Goal: Information Seeking & Learning: Learn about a topic

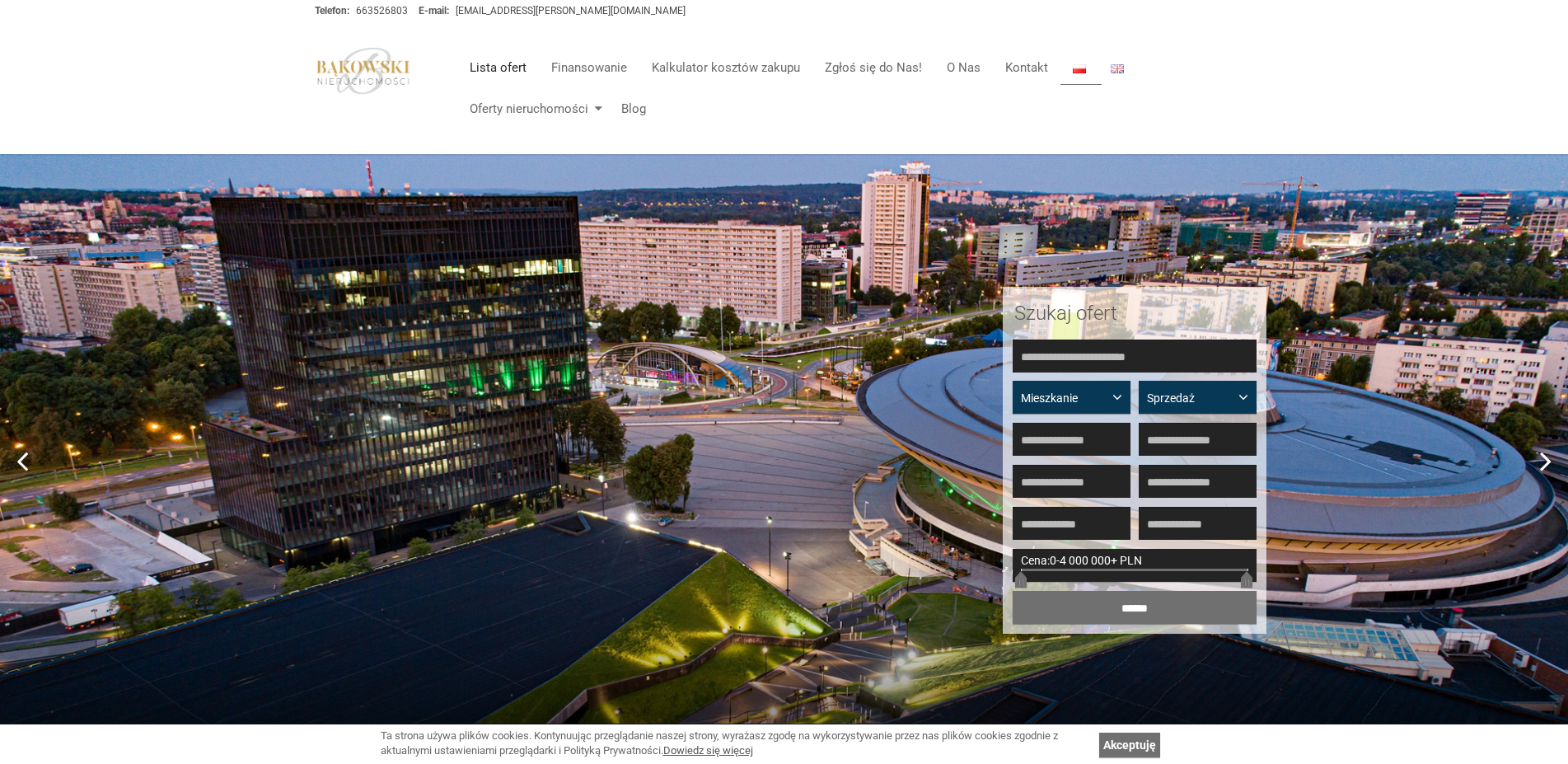
click at [500, 69] on link "Lista ofert" at bounding box center [498, 68] width 82 height 33
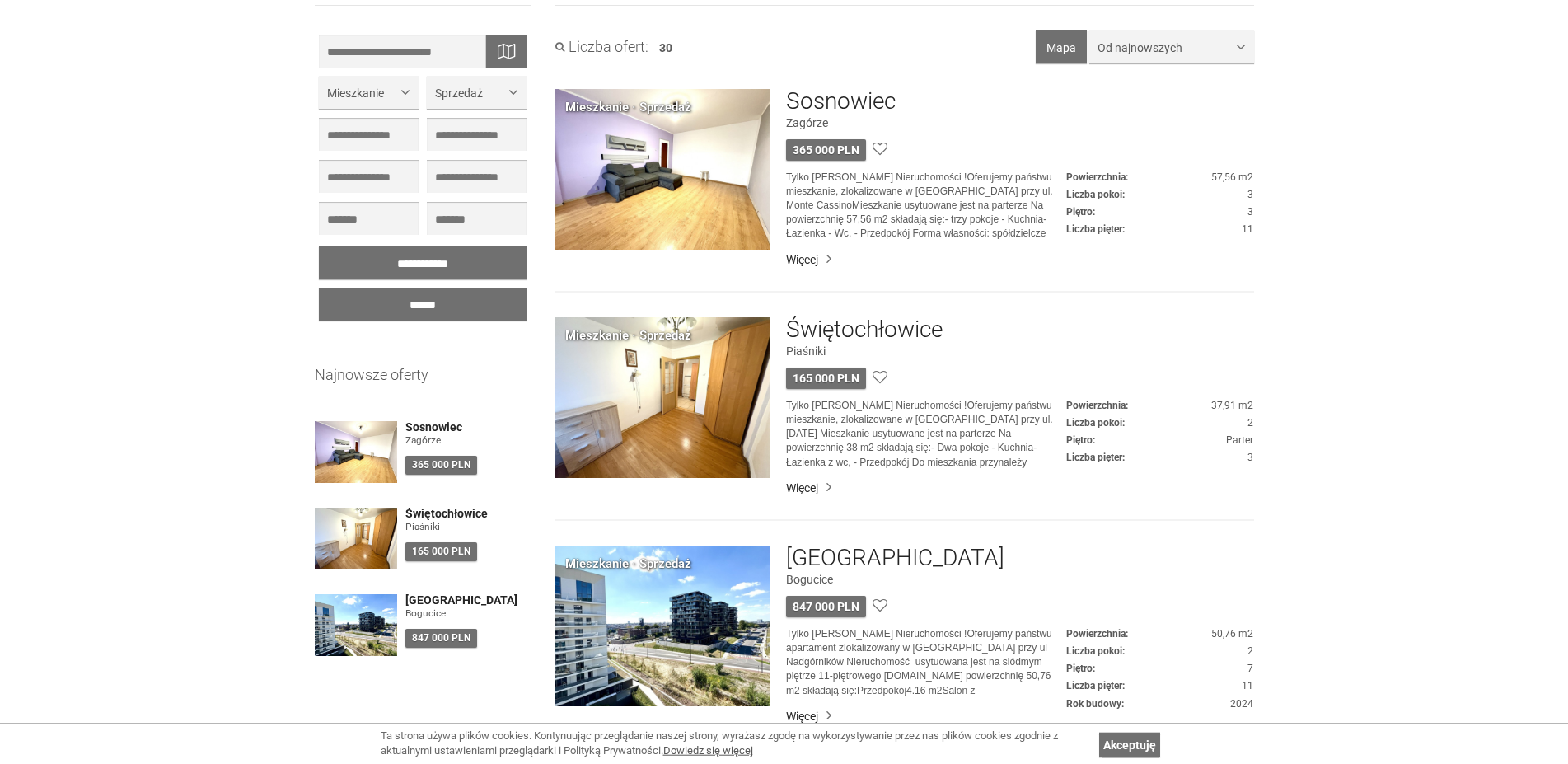
scroll to position [252, 0]
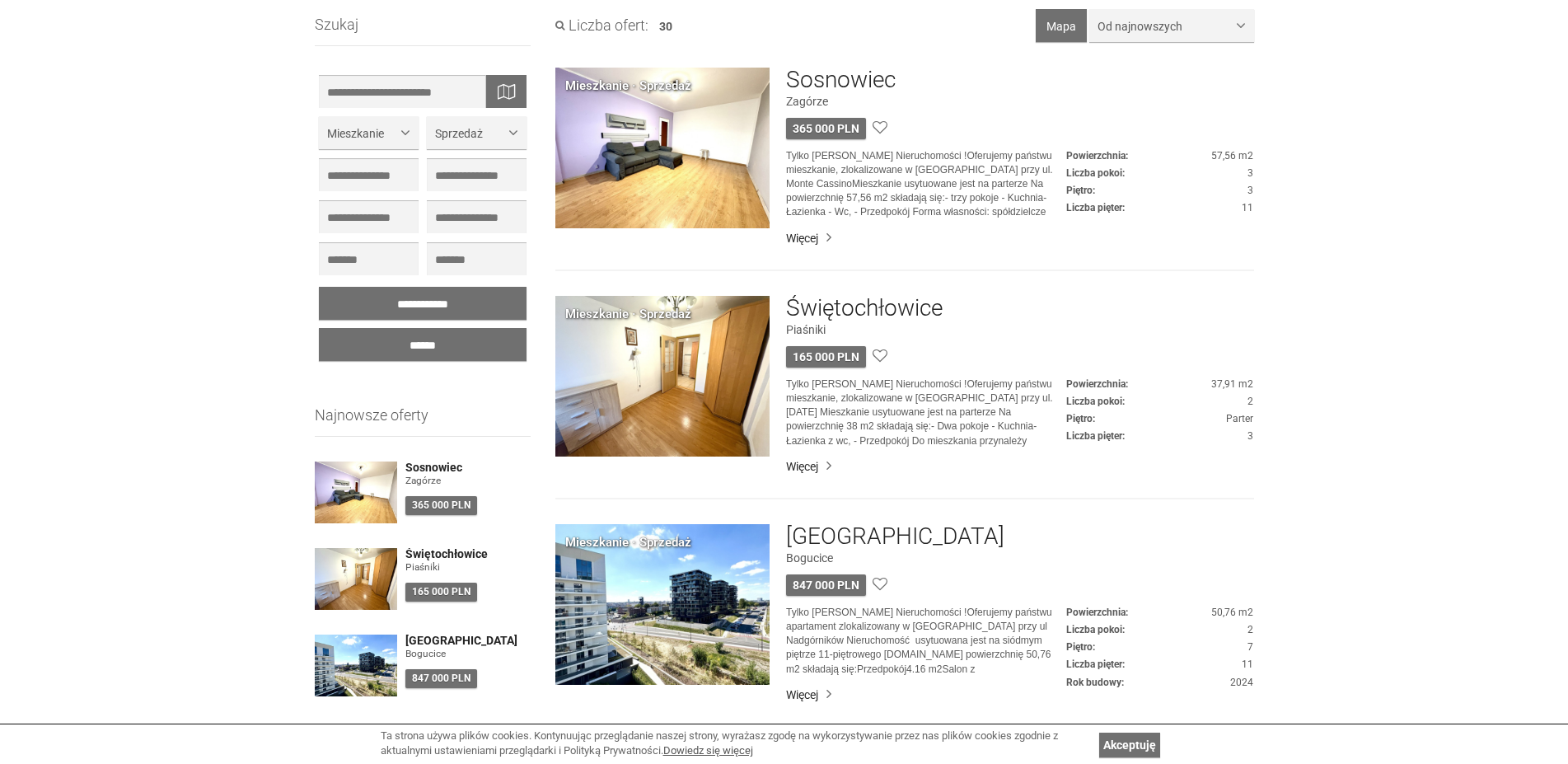
click at [720, 401] on img at bounding box center [661, 376] width 214 height 161
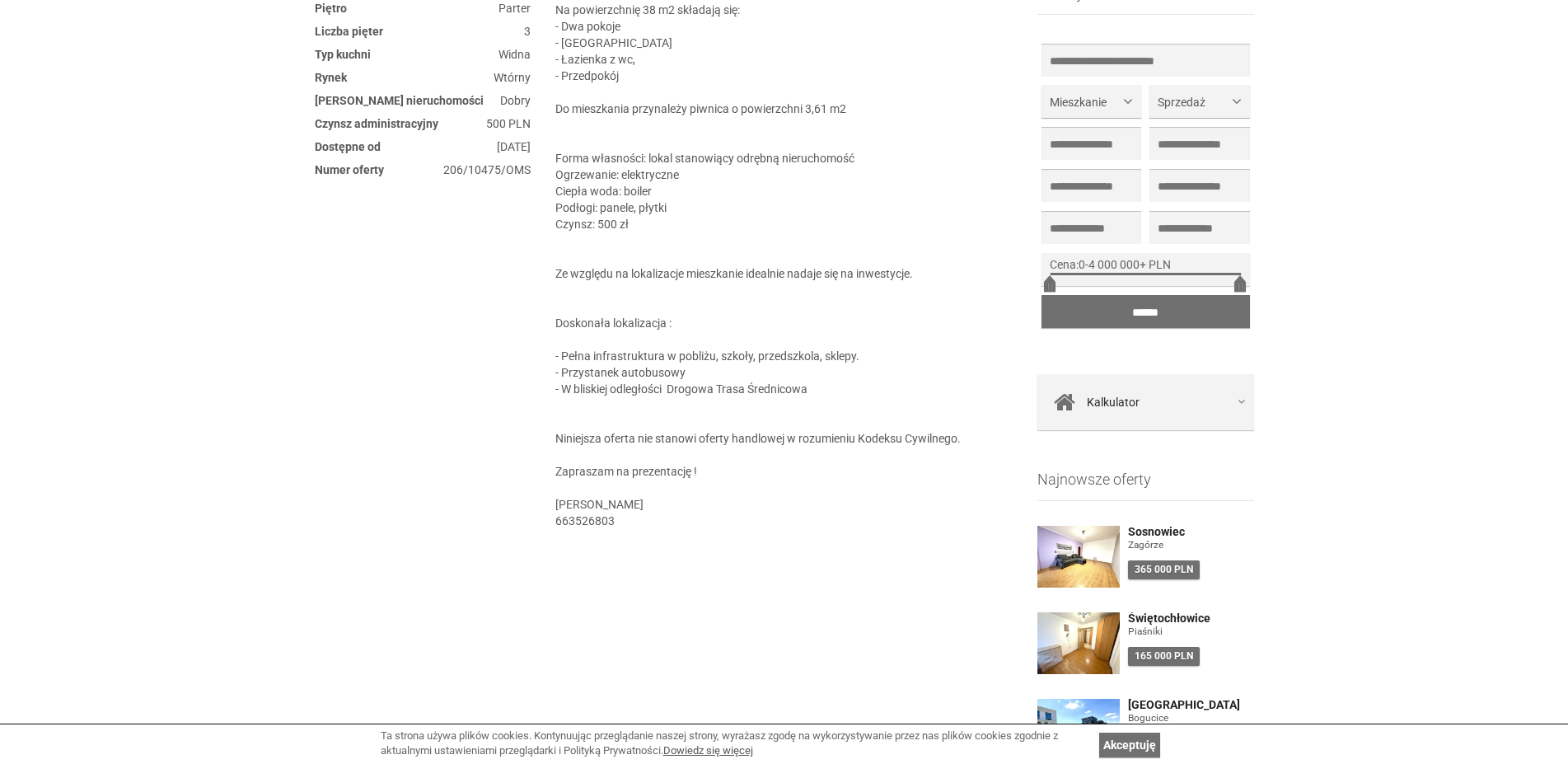
scroll to position [672, 0]
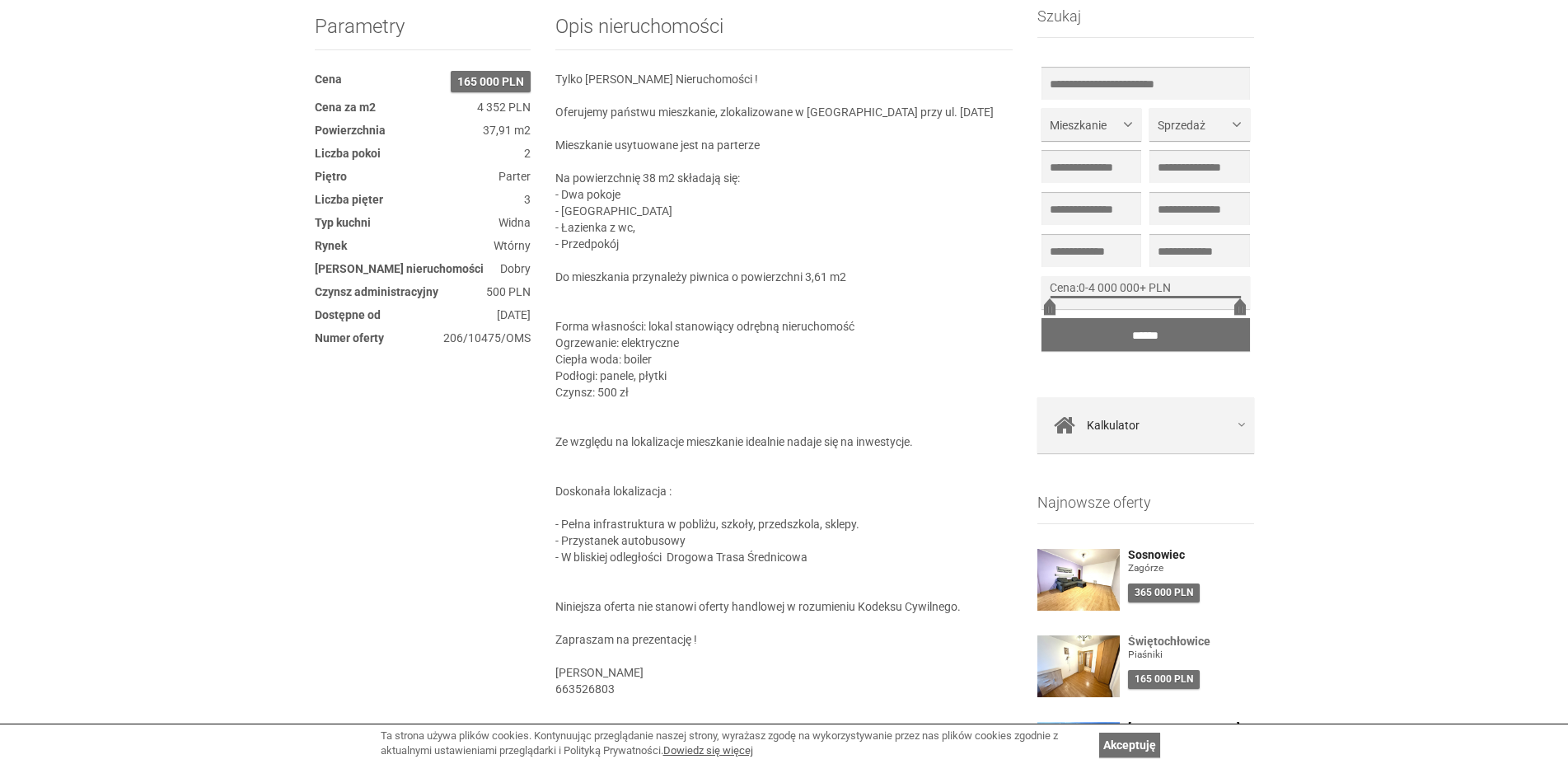
click at [1172, 642] on h4 "Świętochłowice" at bounding box center [1191, 642] width 126 height 12
